Goal: Task Accomplishment & Management: Manage account settings

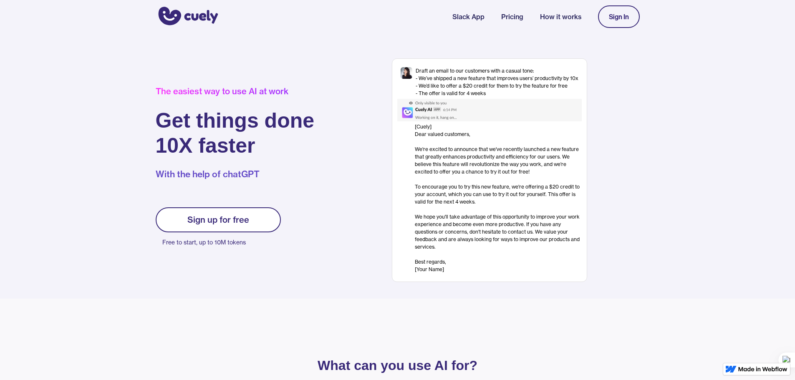
click at [257, 217] on link "Sign up for free" at bounding box center [218, 219] width 125 height 25
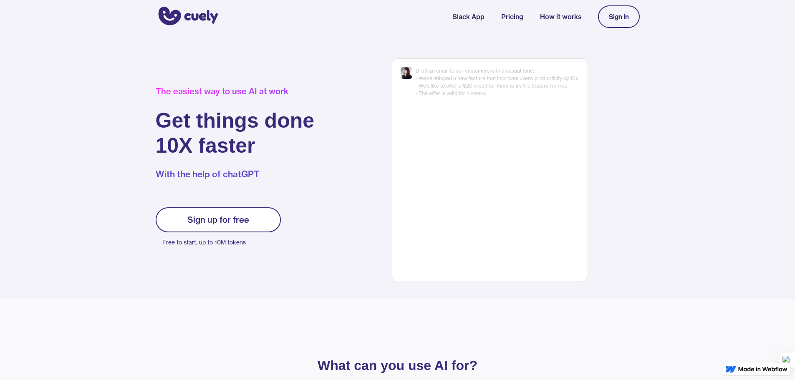
click at [236, 216] on div "Sign up for free" at bounding box center [218, 220] width 62 height 10
click at [232, 222] on div "Sign up for free" at bounding box center [218, 220] width 62 height 10
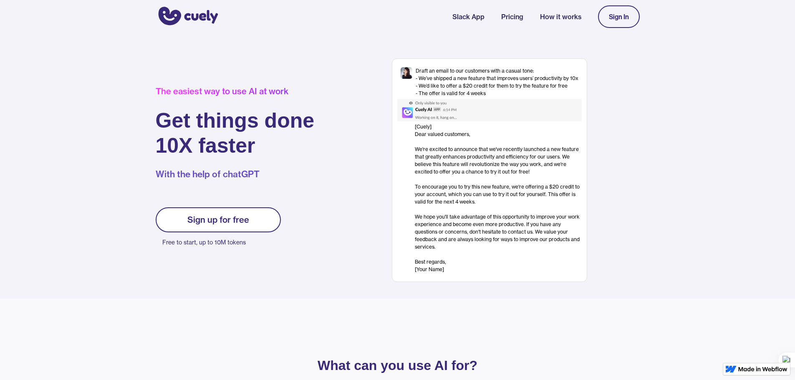
click at [608, 20] on link "Sign In" at bounding box center [619, 16] width 42 height 23
